Goal: Answer question/provide support

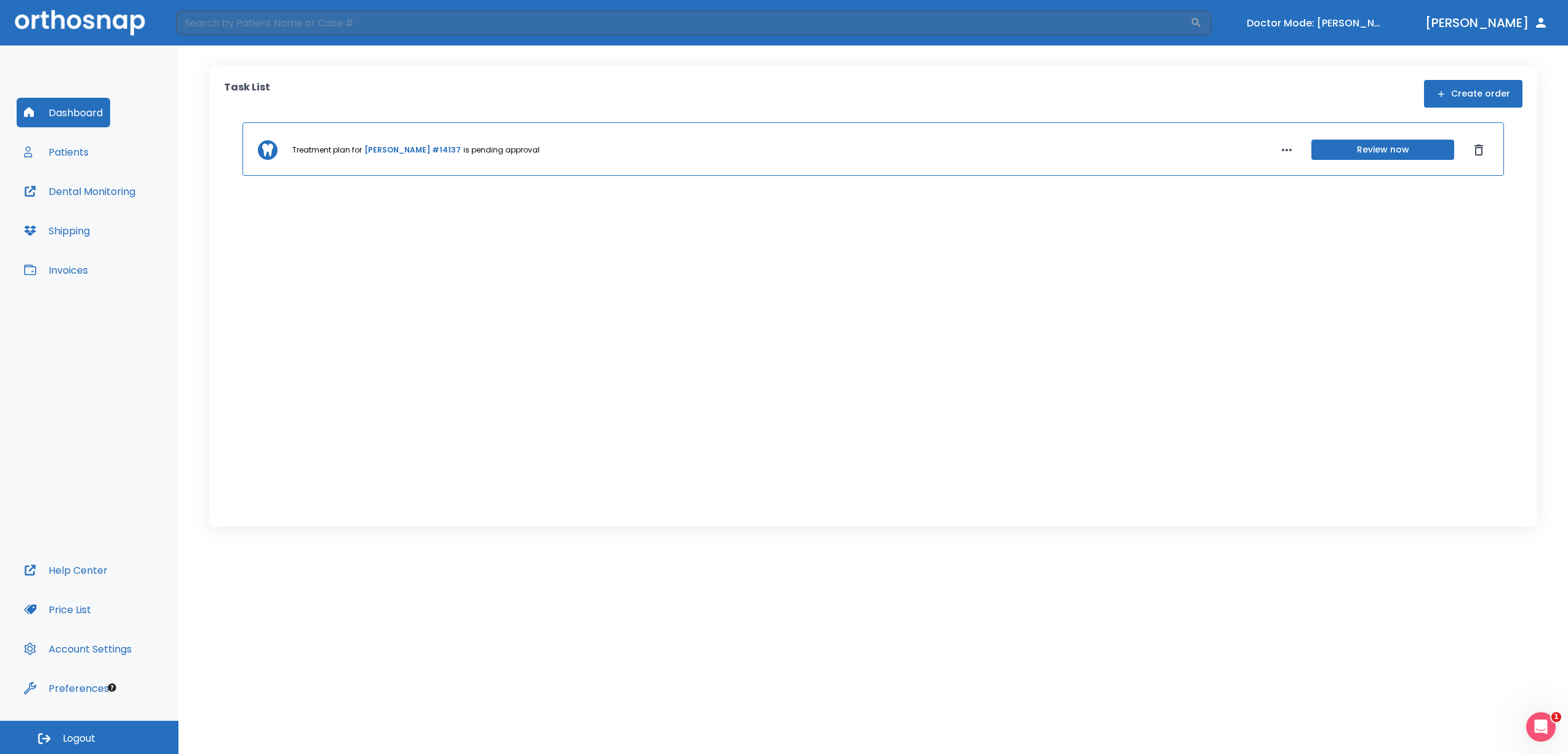
click at [1410, 145] on button "Review now" at bounding box center [1383, 150] width 143 height 20
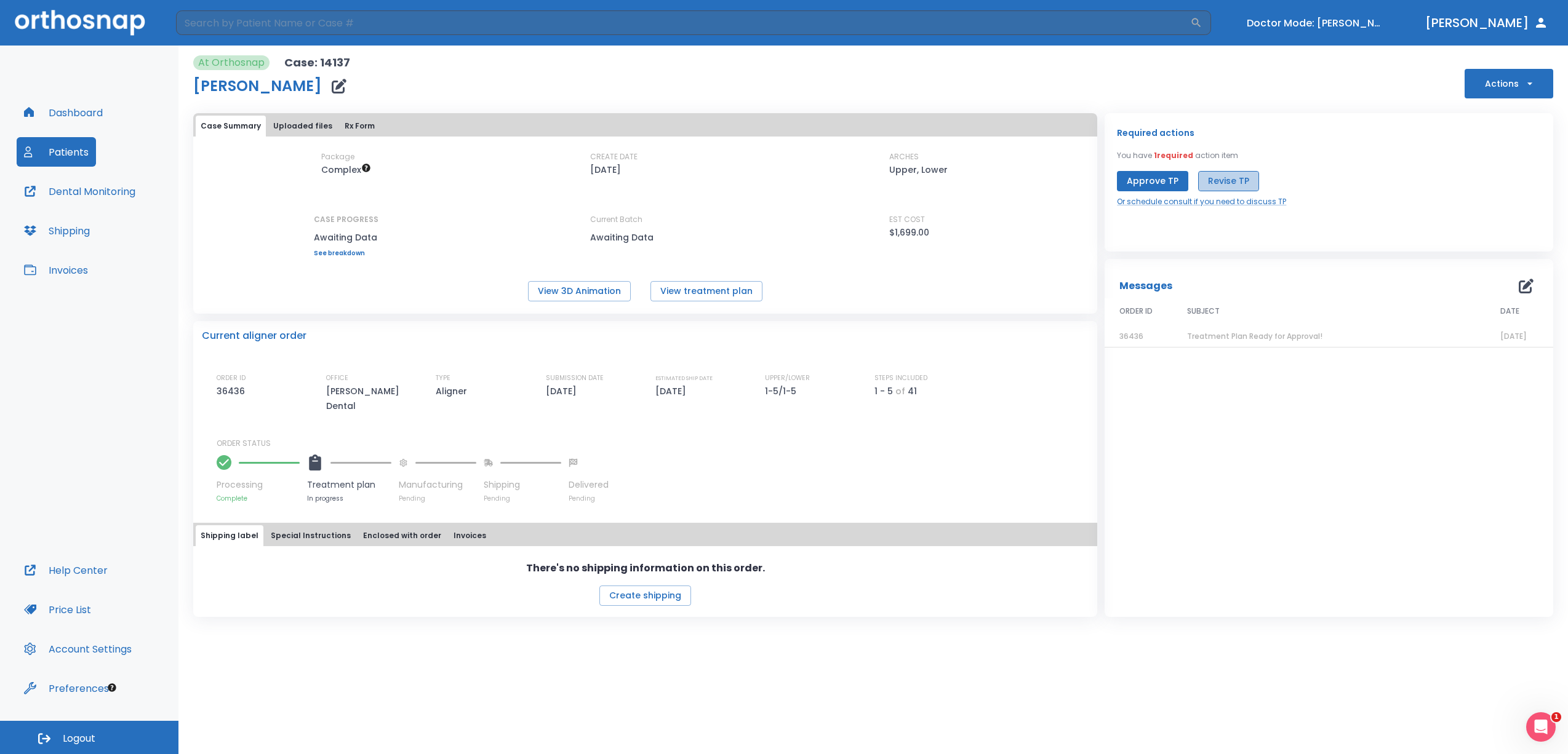
click at [1223, 181] on button "Revise TP" at bounding box center [1229, 181] width 61 height 20
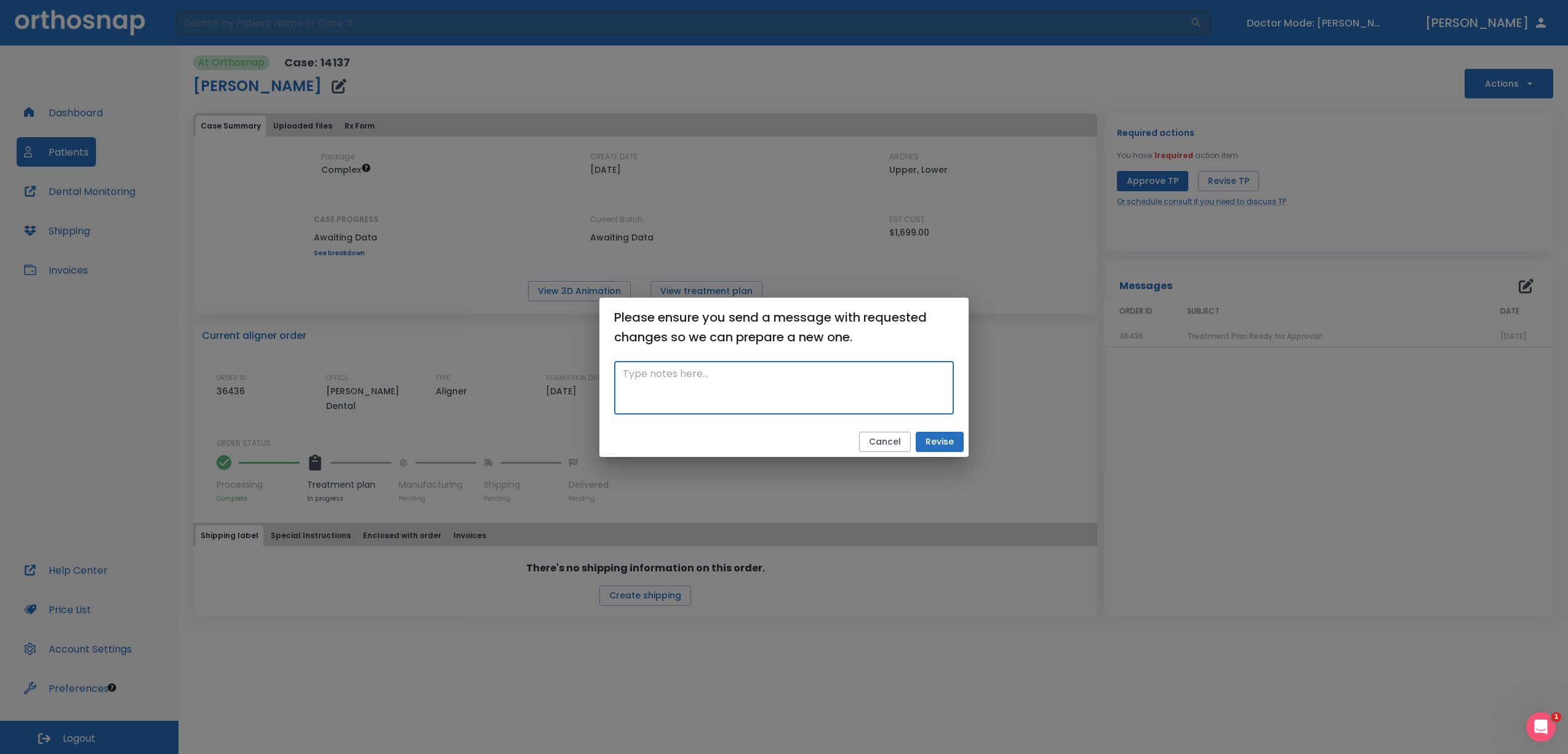
click at [798, 381] on textarea at bounding box center [784, 387] width 322 height 43
type textarea "As per the clinical call - Yan to revise Tx and resend - Pt coming 9/19."
click at [934, 442] on button "Revise" at bounding box center [940, 441] width 48 height 20
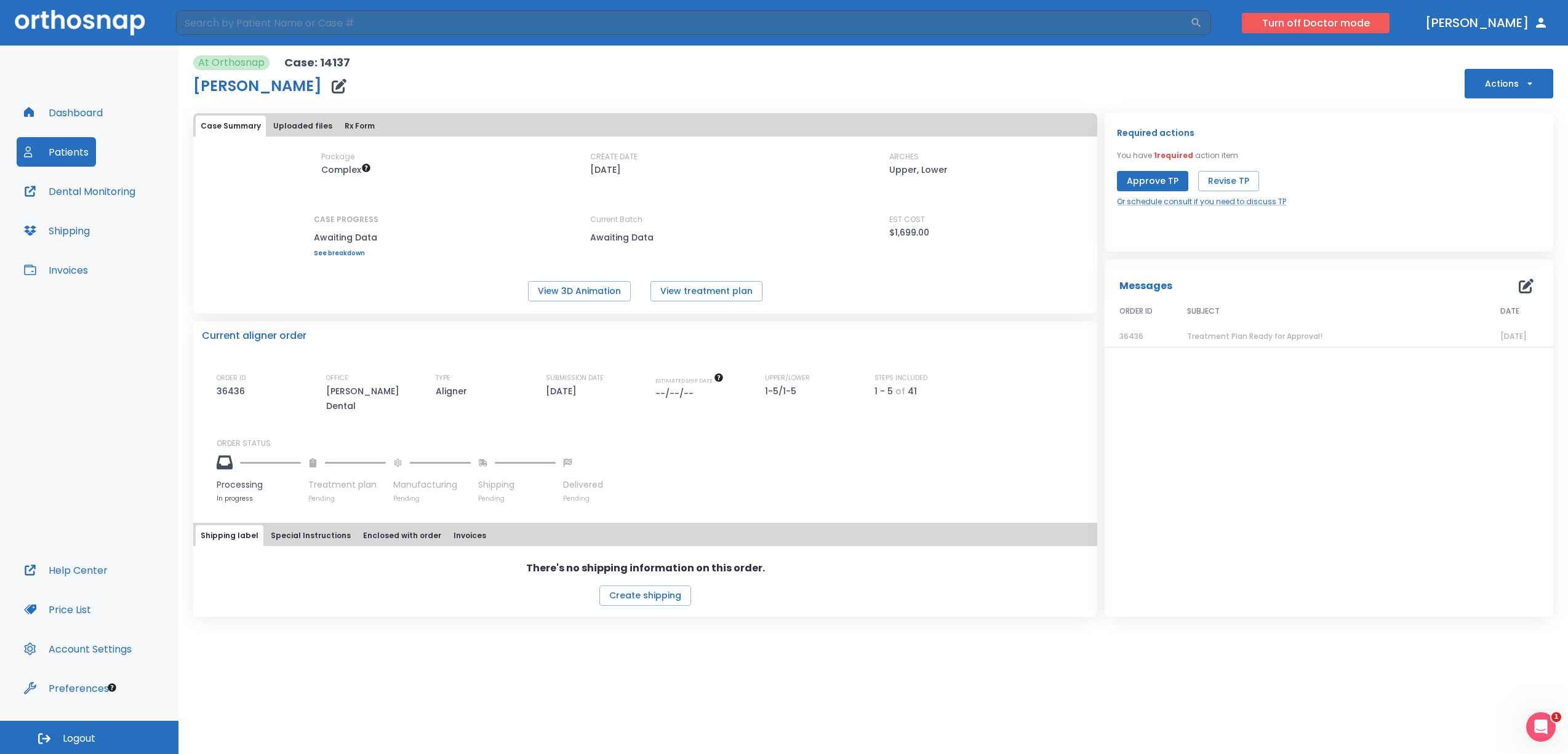
click at [1363, 25] on button "Turn off Doctor mode" at bounding box center [1316, 23] width 148 height 20
